Goal: Transaction & Acquisition: Purchase product/service

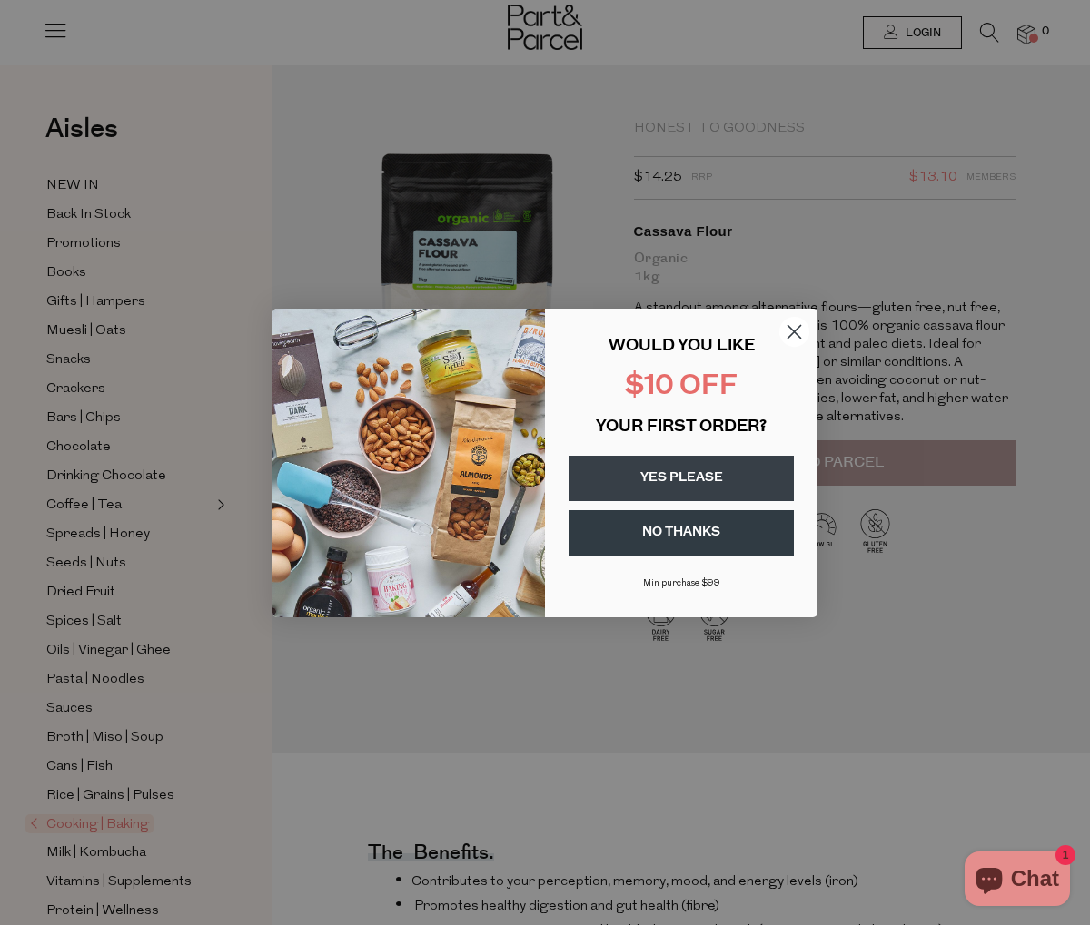
click at [796, 326] on circle "Close dialog" at bounding box center [794, 331] width 30 height 30
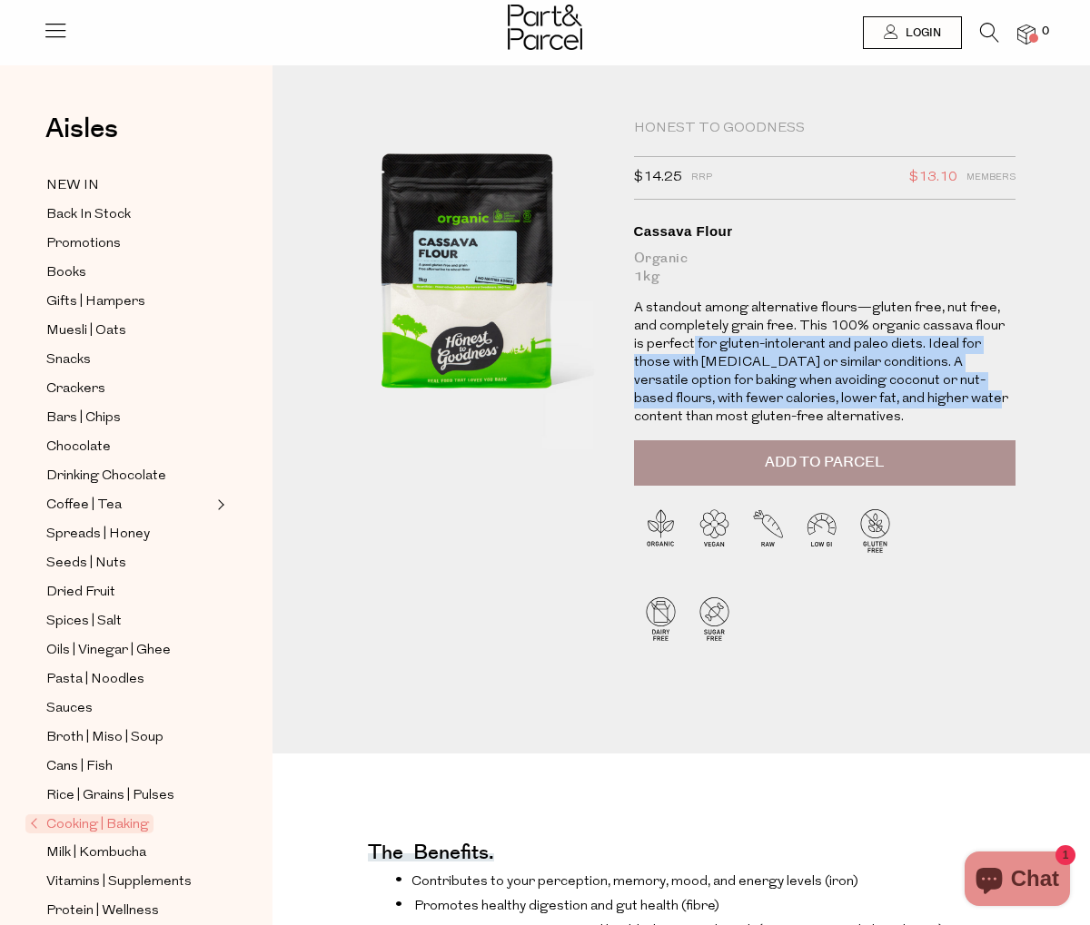
drag, startPoint x: 678, startPoint y: 339, endPoint x: 908, endPoint y: 401, distance: 238.1
click at [908, 401] on p "A standout among alternative flours—gluten free, nut free, and completely grain…" at bounding box center [824, 363] width 381 height 127
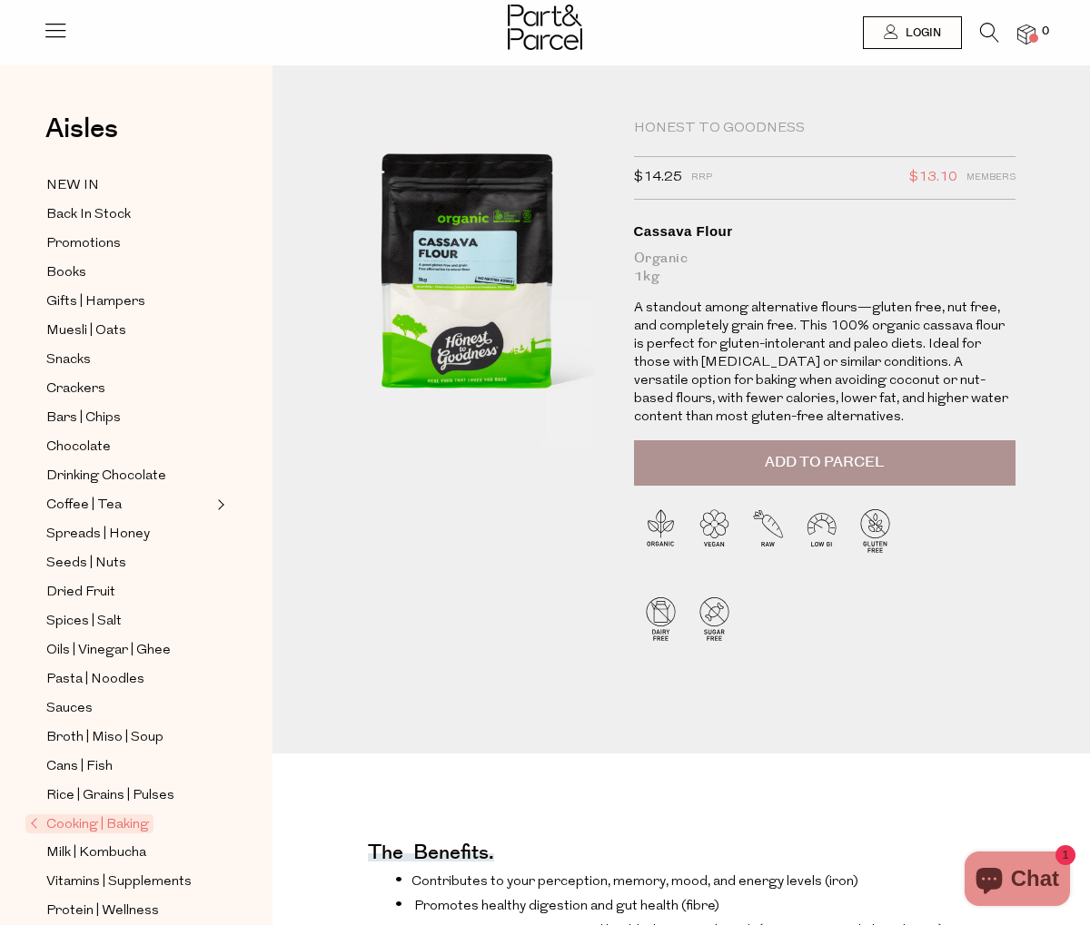
drag, startPoint x: 859, startPoint y: 337, endPoint x: 898, endPoint y: 389, distance: 64.8
click at [898, 389] on p "A standout among alternative flours—gluten free, nut free, and completely grain…" at bounding box center [824, 363] width 381 height 127
click at [898, 388] on p "A standout among alternative flours—gluten free, nut free, and completely grain…" at bounding box center [824, 363] width 381 height 127
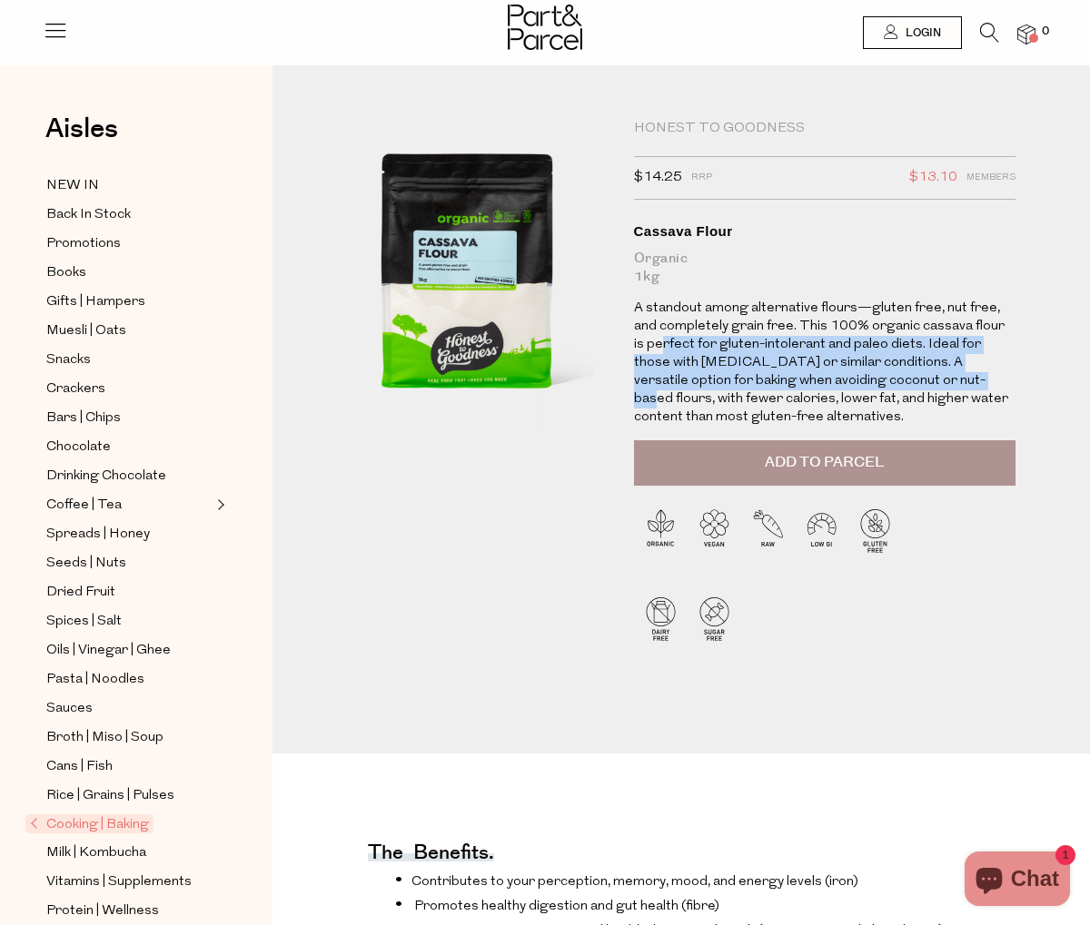
drag, startPoint x: 649, startPoint y: 351, endPoint x: 897, endPoint y: 382, distance: 249.8
click at [897, 382] on p "A standout among alternative flours—gluten free, nut free, and completely grain…" at bounding box center [824, 363] width 381 height 127
drag, startPoint x: 889, startPoint y: 371, endPoint x: 654, endPoint y: 366, distance: 235.3
click at [654, 366] on p "A standout among alternative flours—gluten free, nut free, and completely grain…" at bounding box center [824, 363] width 381 height 127
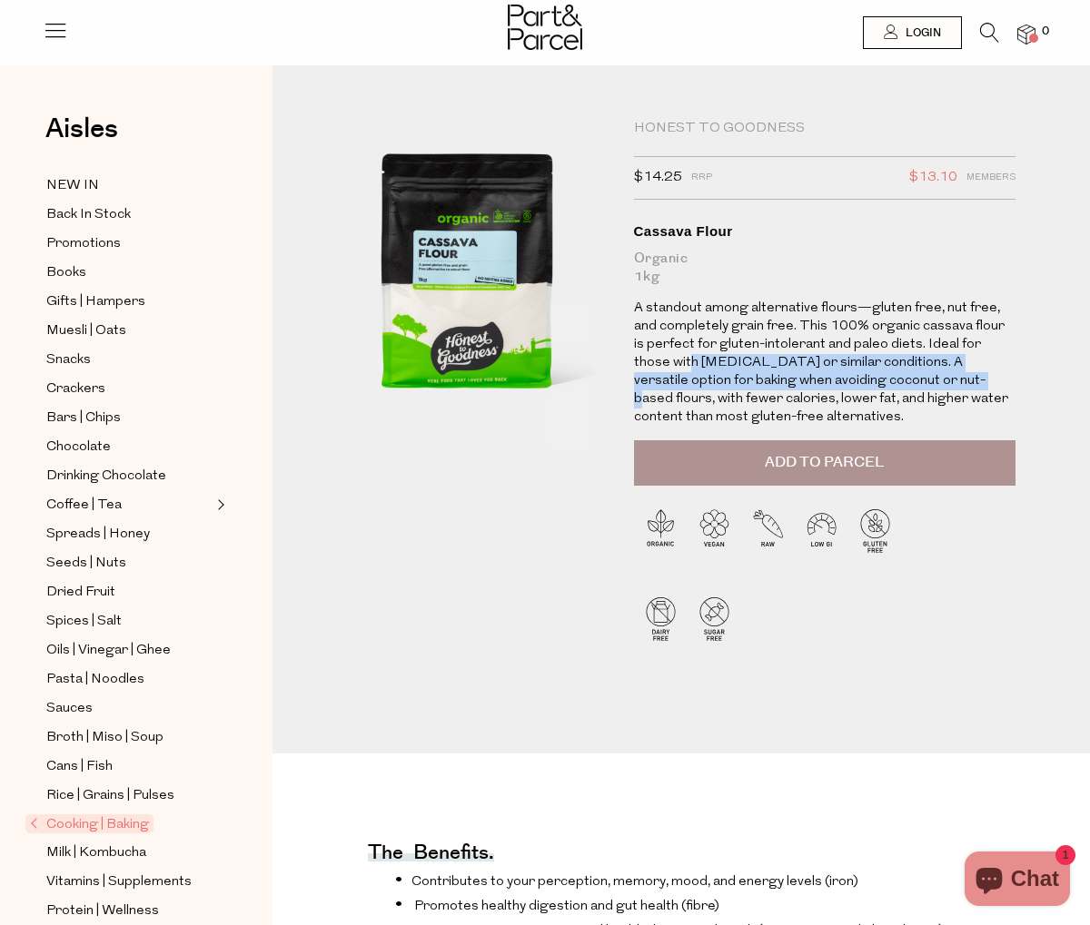
click at [652, 367] on p "A standout among alternative flours—gluten free, nut free, and completely grain…" at bounding box center [824, 363] width 381 height 127
click at [846, 453] on span "Add to Parcel" at bounding box center [824, 462] width 119 height 21
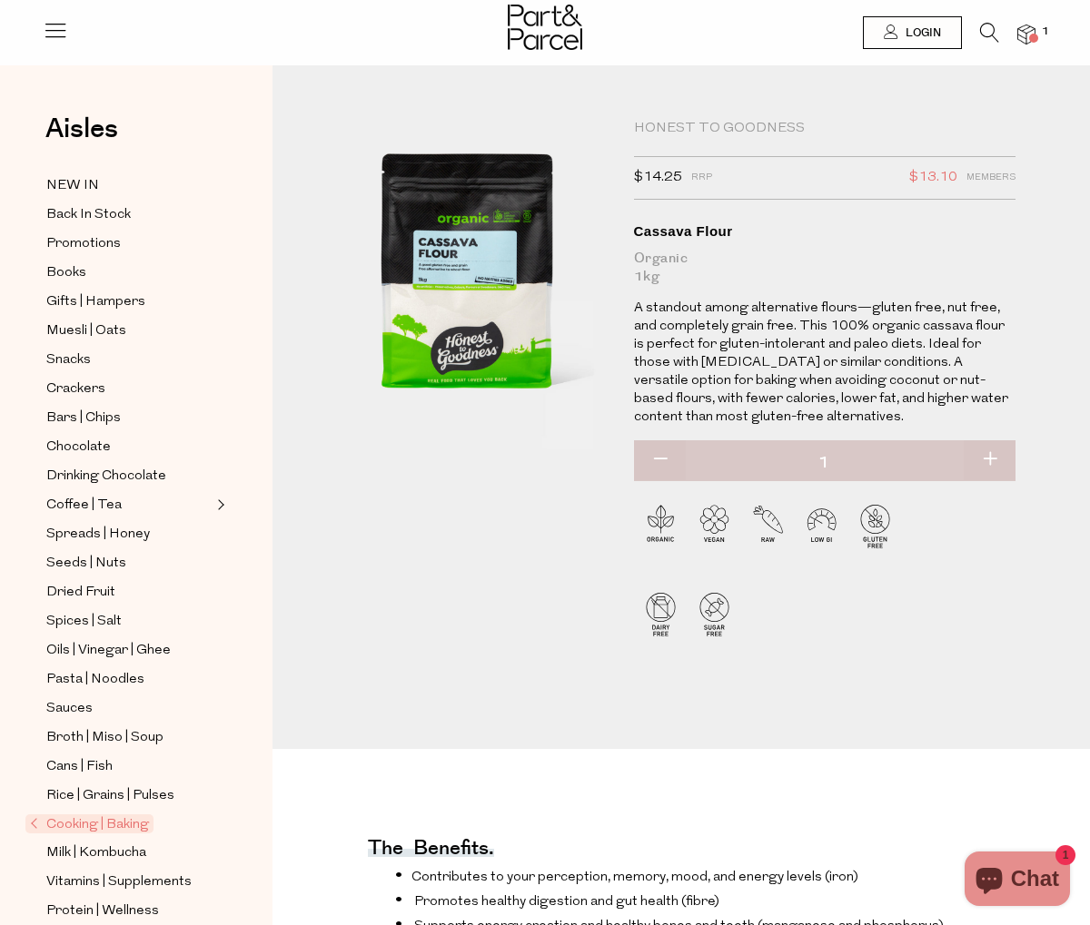
click at [1026, 37] on img at bounding box center [1026, 35] width 18 height 21
